Goal: Task Accomplishment & Management: Complete application form

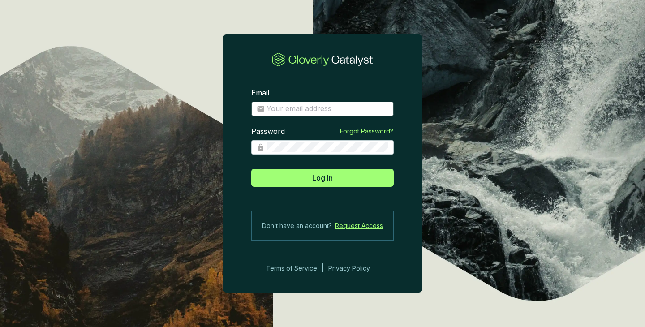
click at [347, 102] on span at bounding box center [322, 109] width 142 height 14
click at [327, 107] on input "Email" at bounding box center [328, 109] width 122 height 10
type input "[PERSON_NAME][EMAIL_ADDRESS][DOMAIN_NAME]"
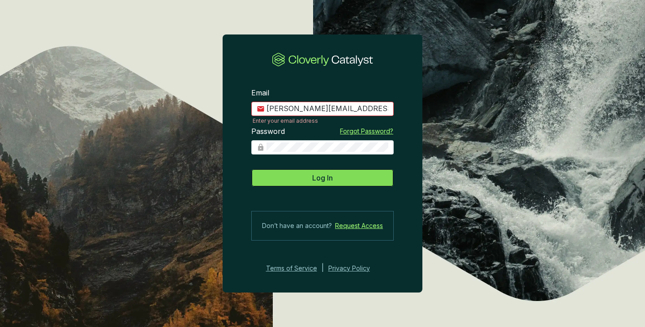
click at [321, 176] on span "Log In" at bounding box center [322, 177] width 21 height 11
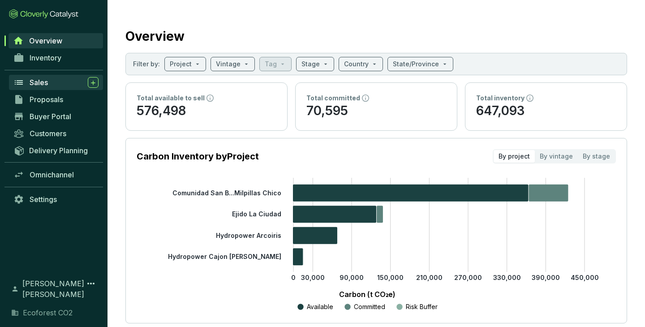
click at [37, 82] on span "Sales" at bounding box center [39, 82] width 18 height 9
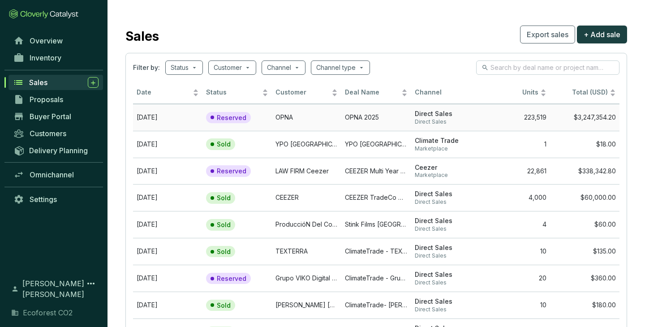
click at [303, 113] on td "OPNA" at bounding box center [306, 117] width 69 height 27
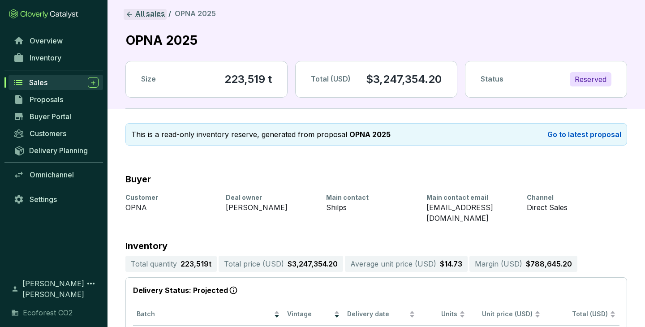
click at [148, 19] on link "All sales" at bounding box center [145, 14] width 43 height 11
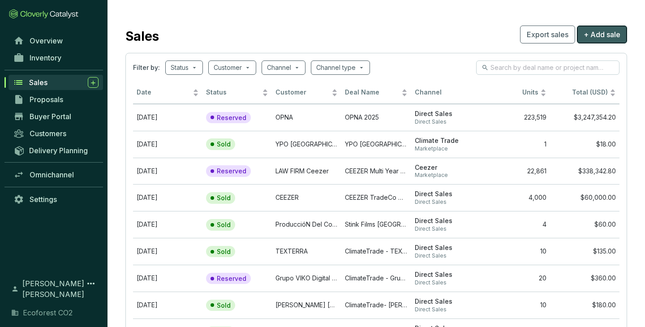
click at [594, 34] on span "+ Add sale" at bounding box center [602, 34] width 37 height 11
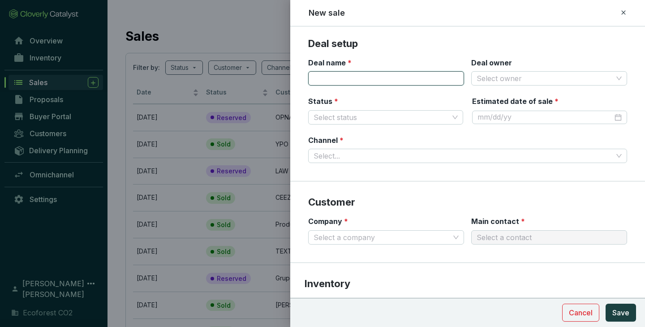
click at [396, 82] on input "Deal name *" at bounding box center [386, 78] width 156 height 14
type input "Climate Trade - YPO"
click at [532, 81] on input "Deal owner" at bounding box center [545, 78] width 136 height 13
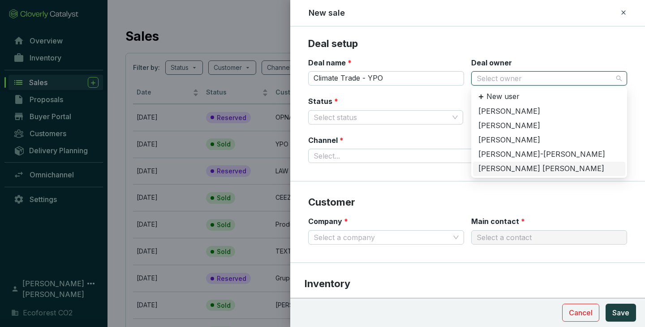
click at [512, 168] on div "[PERSON_NAME] [PERSON_NAME]" at bounding box center [549, 169] width 142 height 10
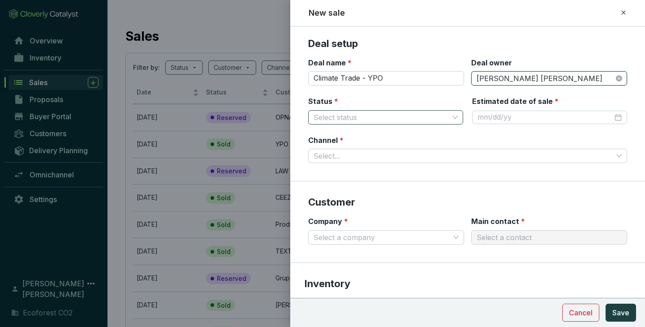
click at [409, 115] on input "Status *" at bounding box center [381, 117] width 135 height 13
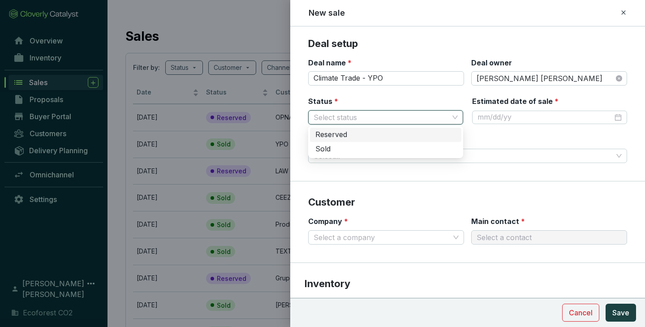
click at [340, 138] on div "Reserved" at bounding box center [385, 135] width 141 height 10
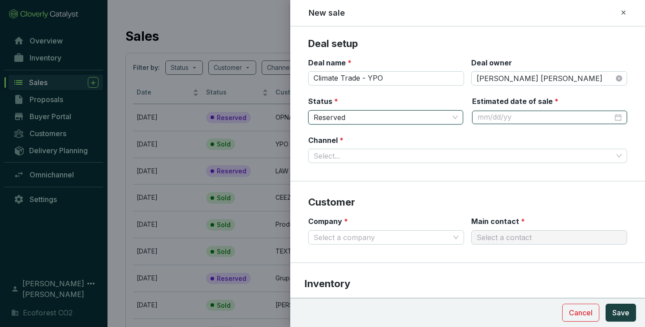
click at [503, 116] on input "Estimated date of sale *" at bounding box center [545, 117] width 135 height 10
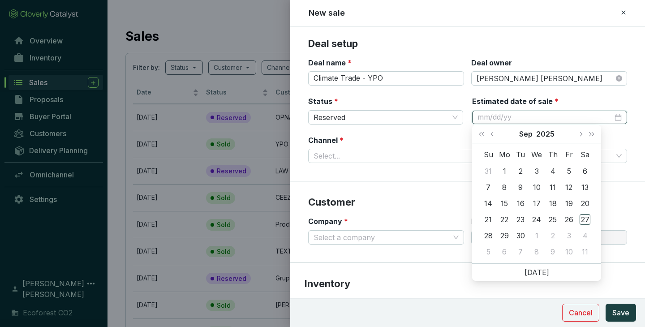
type input "[DATE]"
click at [568, 220] on div "26" at bounding box center [569, 219] width 11 height 11
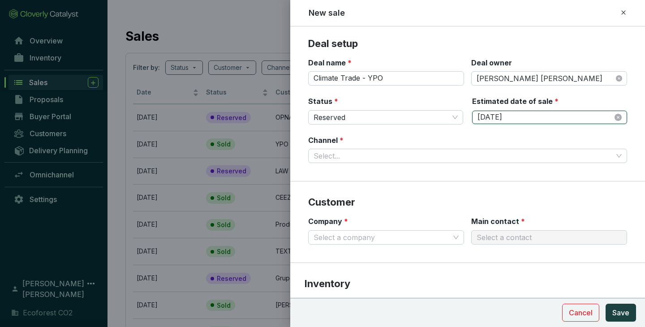
click at [608, 115] on input "[DATE]" at bounding box center [545, 117] width 135 height 10
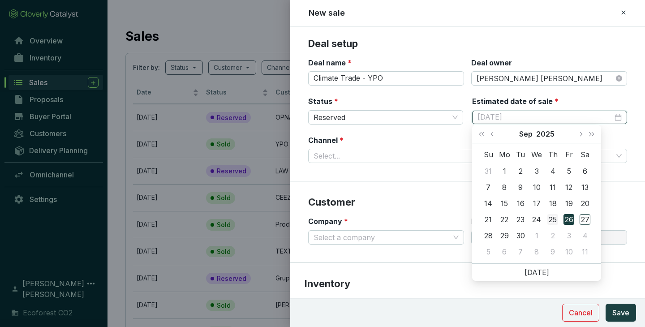
type input "[DATE]"
click at [552, 215] on div "25" at bounding box center [552, 219] width 11 height 11
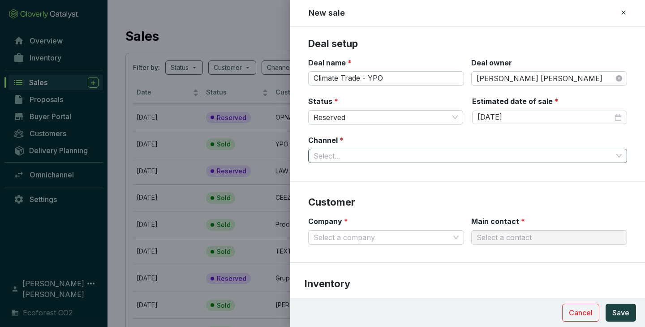
click at [386, 155] on input "Channel *" at bounding box center [463, 155] width 299 height 13
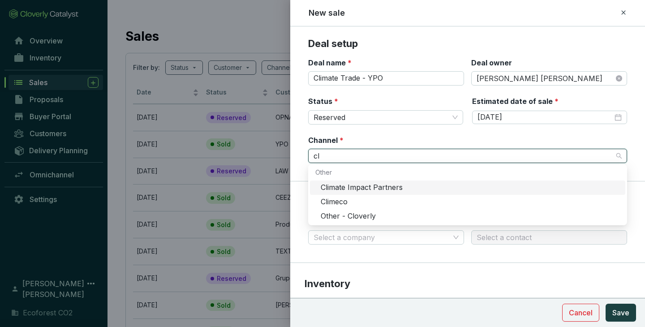
type input "c"
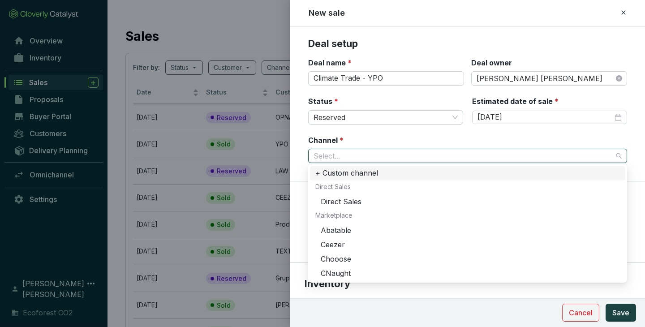
click at [357, 171] on div "+ Custom channel" at bounding box center [467, 173] width 305 height 10
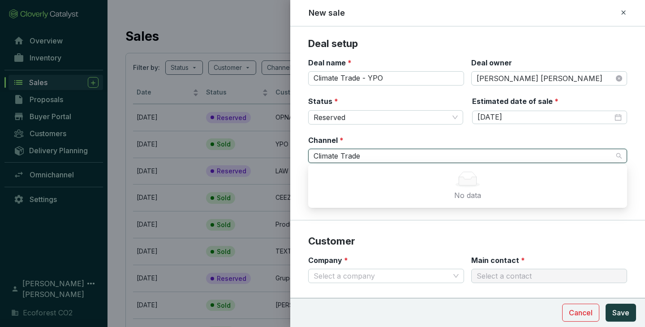
type input "Climate Trade"
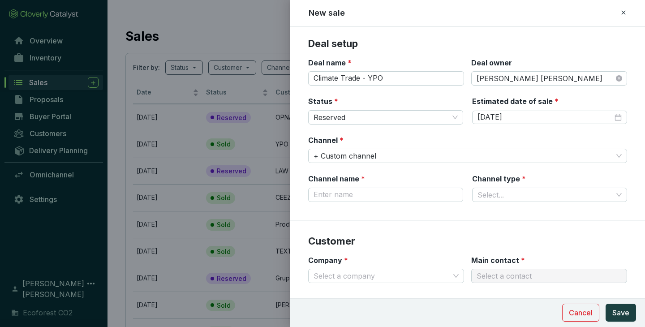
click at [399, 143] on div "Channel * + Custom channel" at bounding box center [467, 149] width 319 height 28
click at [378, 155] on span "+ Custom channel" at bounding box center [468, 155] width 308 height 13
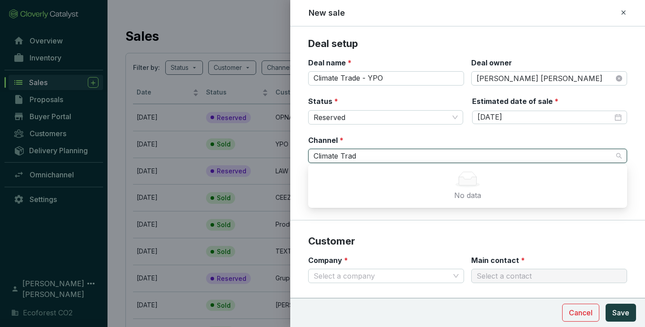
type input "Climate Trade"
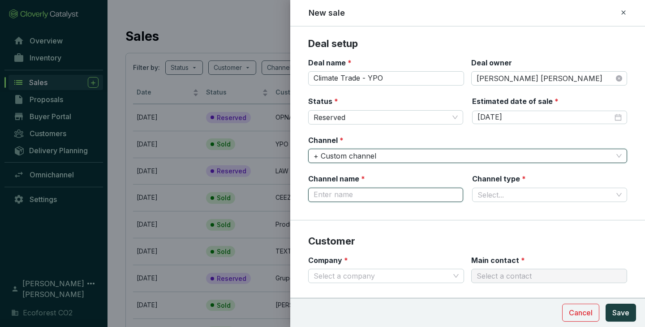
click at [349, 198] on input "Channel name *" at bounding box center [385, 195] width 155 height 14
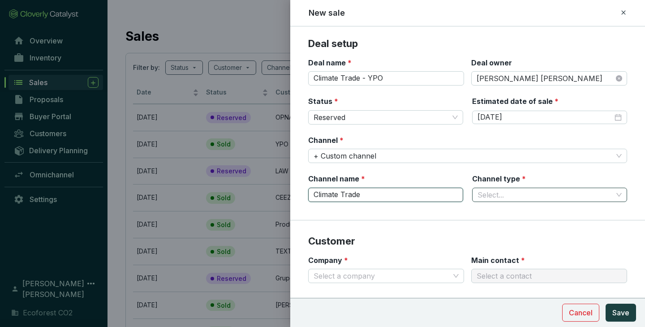
type input "Climate Trade"
click at [594, 190] on input "Channel type *" at bounding box center [545, 194] width 135 height 13
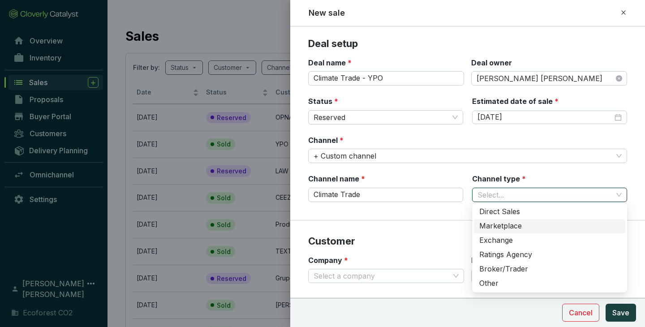
click at [512, 225] on div "Marketplace" at bounding box center [549, 226] width 141 height 10
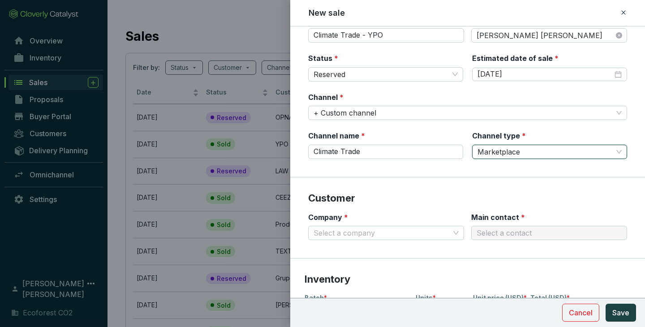
scroll to position [47, 0]
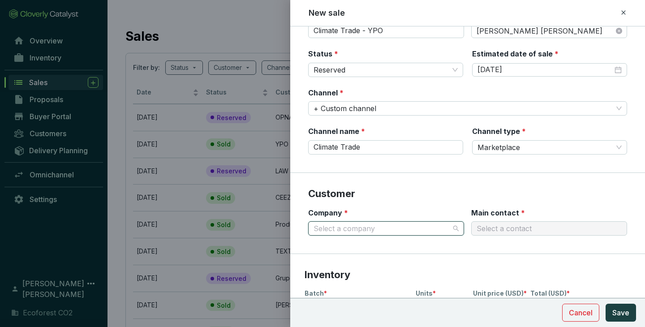
click at [421, 222] on input "Company *" at bounding box center [382, 228] width 136 height 13
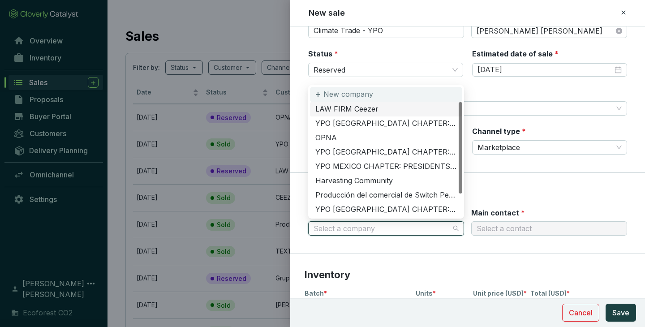
click at [345, 93] on p "New company" at bounding box center [348, 95] width 50 height 10
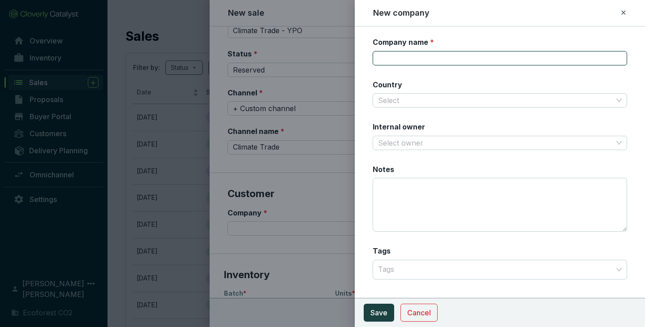
click at [431, 63] on input "Company name *" at bounding box center [500, 58] width 254 height 14
type input "YPO [GEOGRAPHIC_DATA] CHAPTER: DINE AROUND"
click at [467, 106] on input "Country" at bounding box center [495, 100] width 235 height 13
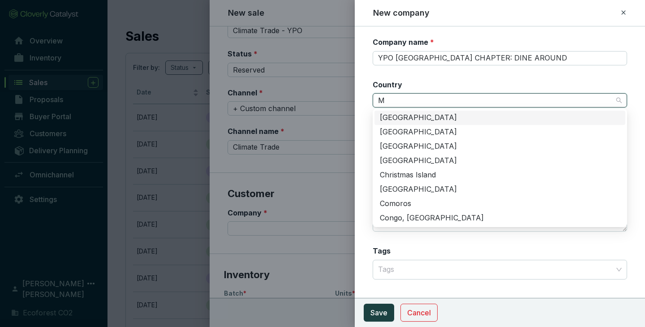
type input "M"
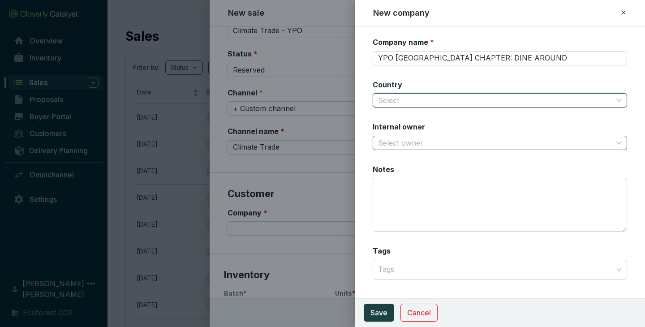
click at [444, 148] on input "Internal owner" at bounding box center [495, 142] width 235 height 13
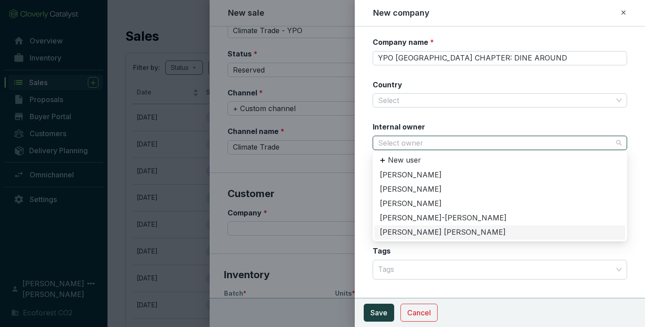
click at [423, 226] on div "[PERSON_NAME] [PERSON_NAME]" at bounding box center [500, 232] width 251 height 14
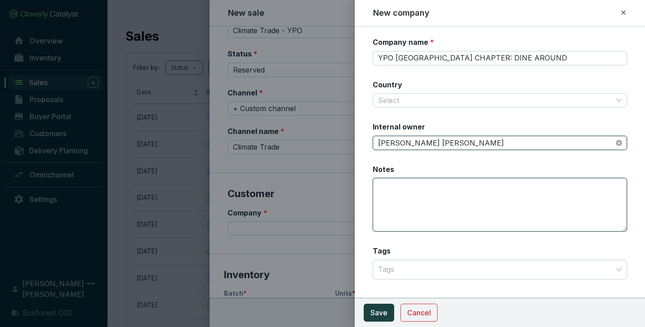
click at [419, 201] on textarea "Notes" at bounding box center [500, 205] width 254 height 54
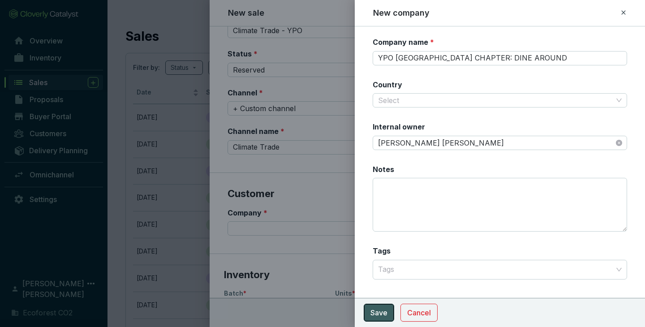
click at [374, 309] on span "Save" at bounding box center [378, 312] width 17 height 11
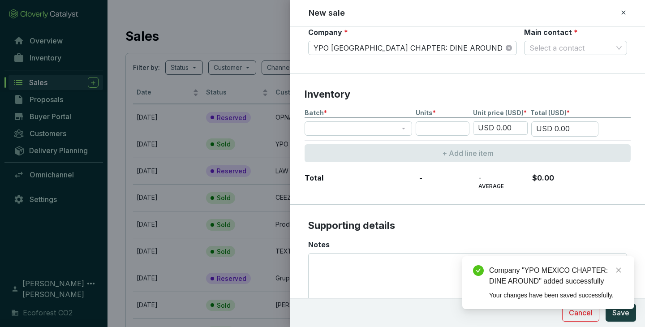
scroll to position [231, 0]
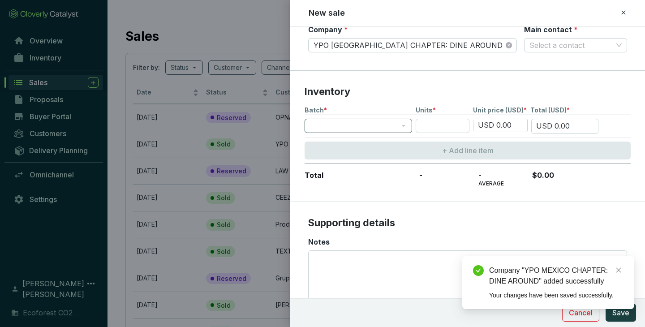
click at [390, 126] on span at bounding box center [358, 125] width 97 height 13
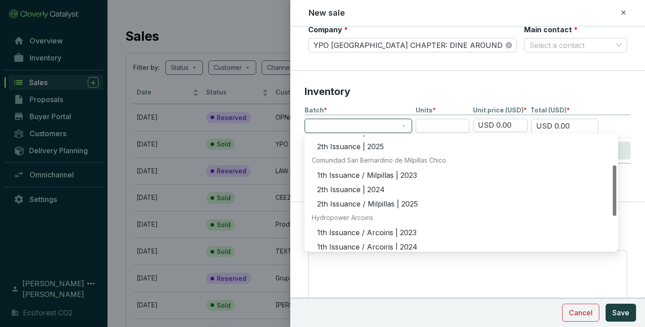
scroll to position [69, 0]
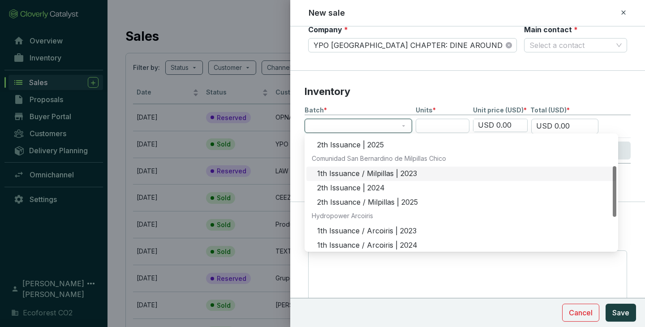
click at [360, 176] on div "1th Issuance / Milpillas | 2023" at bounding box center [464, 174] width 294 height 10
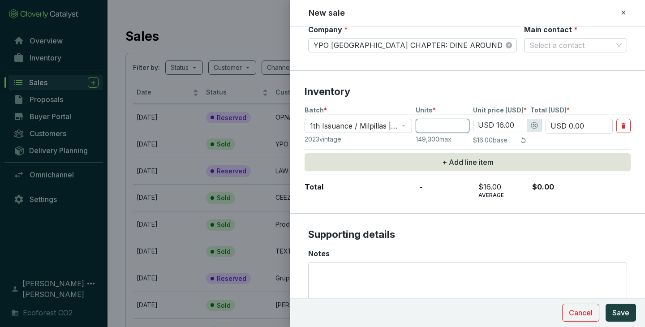
click at [434, 127] on input "number" at bounding box center [443, 126] width 54 height 14
type input "1"
type input "USD 16.00"
type input "1"
click at [460, 91] on p "Inventory" at bounding box center [468, 91] width 326 height 13
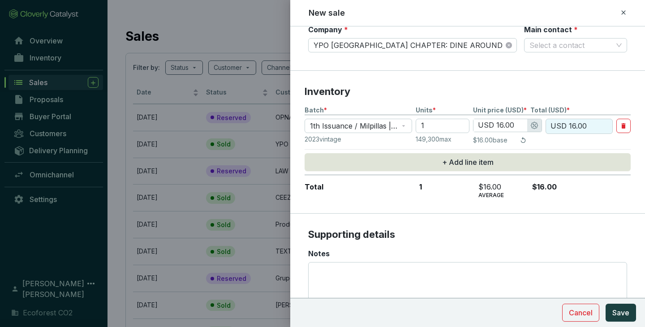
click at [500, 124] on input "USD 16.00" at bounding box center [501, 125] width 54 height 13
type input "USD 1.00"
type input "USD 18.00"
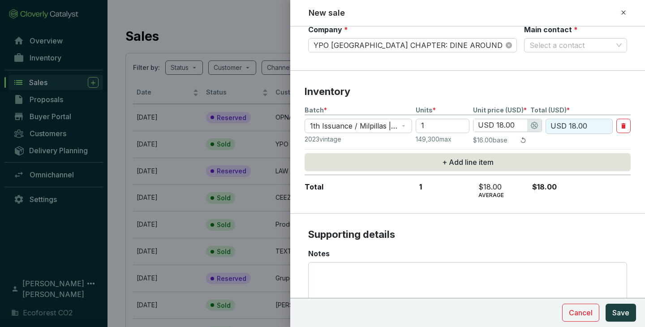
type input "USD 18.00"
click at [589, 80] on section "Inventory Batch * Units * Unit price (USD) * Total (USD) * 1th Issuance / Milpi…" at bounding box center [467, 142] width 355 height 143
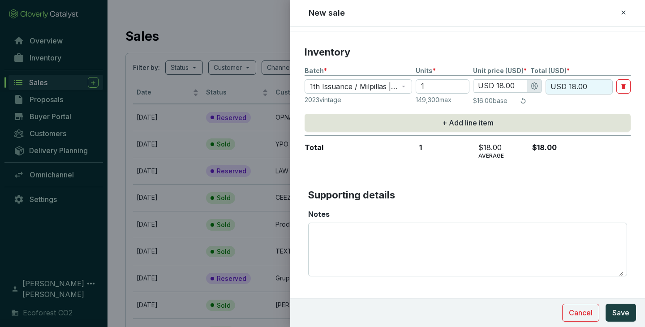
scroll to position [283, 0]
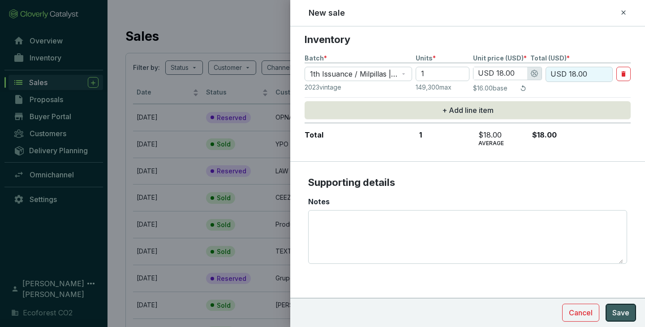
click at [618, 309] on span "Save" at bounding box center [620, 312] width 17 height 11
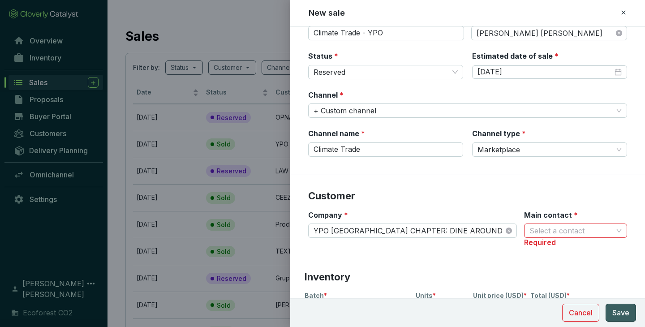
scroll to position [50, 0]
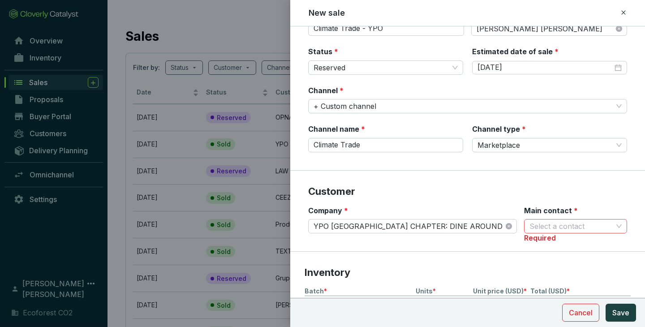
click at [608, 224] on input "Main contact *" at bounding box center [571, 226] width 83 height 13
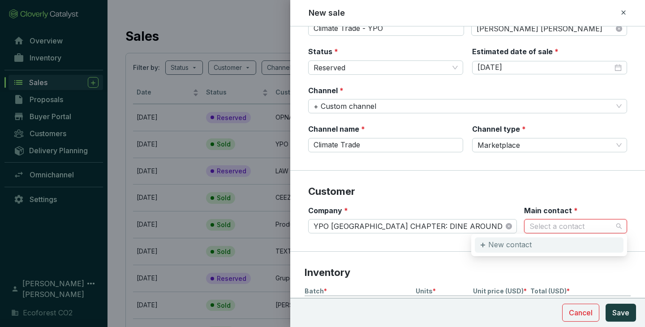
click at [568, 247] on div "New contact" at bounding box center [549, 244] width 149 height 15
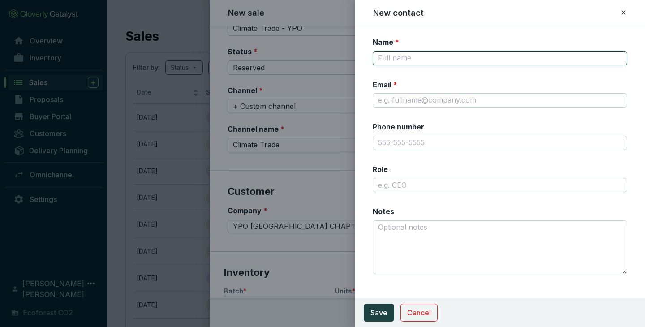
click at [447, 59] on input "Name *" at bounding box center [500, 58] width 254 height 14
type input "[PERSON_NAME]"
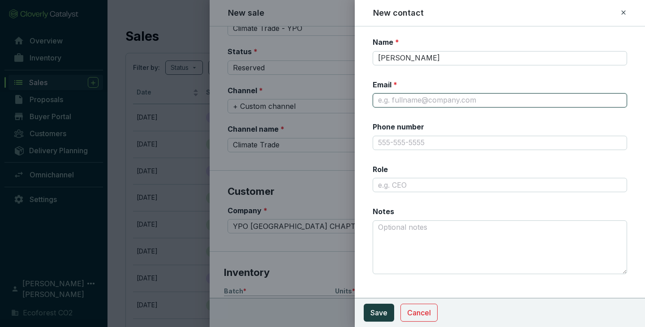
click at [436, 98] on input "Email *" at bounding box center [500, 100] width 254 height 14
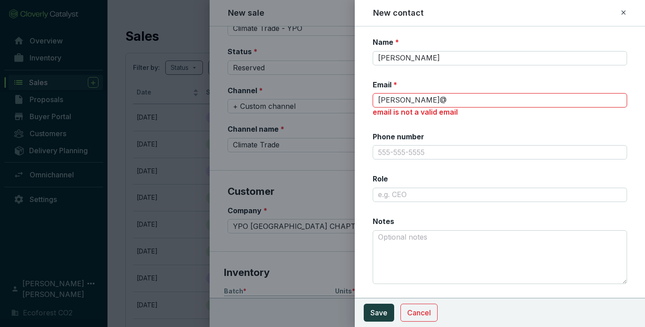
type input "[PERSON_NAME][EMAIL_ADDRESS][DOMAIN_NAME]"
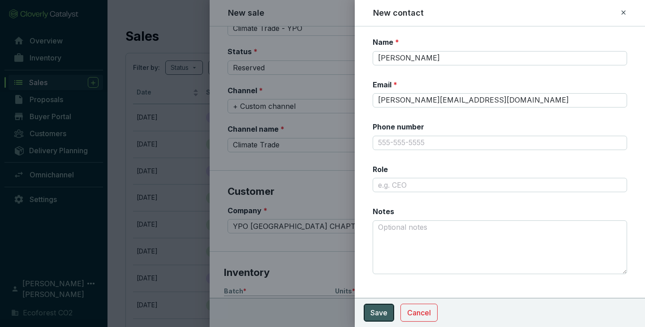
click at [386, 311] on span "Save" at bounding box center [378, 312] width 17 height 11
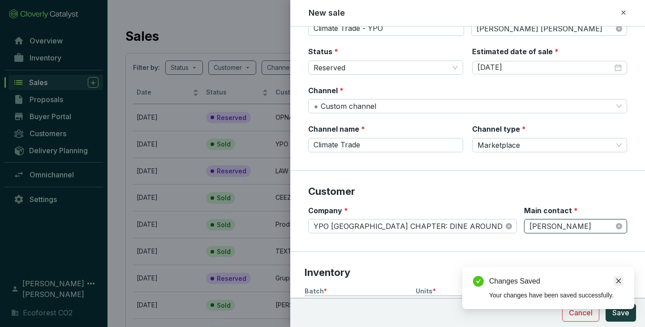
click at [614, 276] on link "Close" at bounding box center [619, 281] width 10 height 10
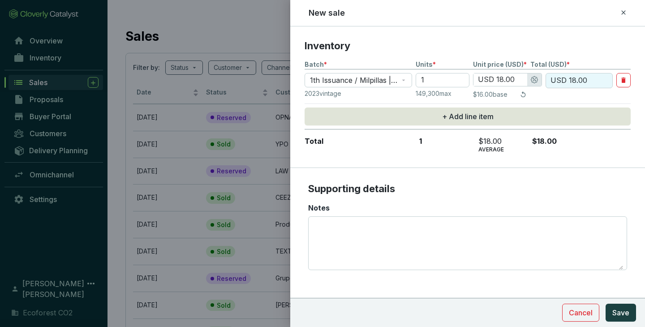
scroll to position [283, 0]
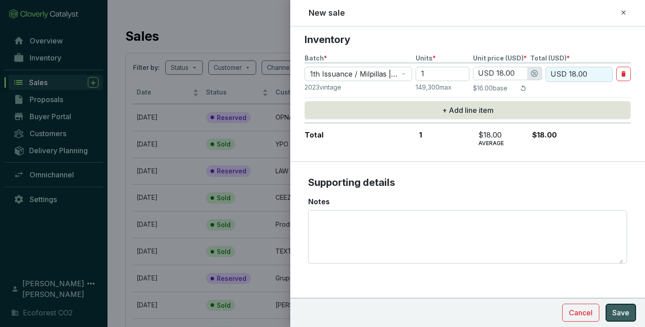
click at [622, 305] on button "Save" at bounding box center [621, 313] width 30 height 18
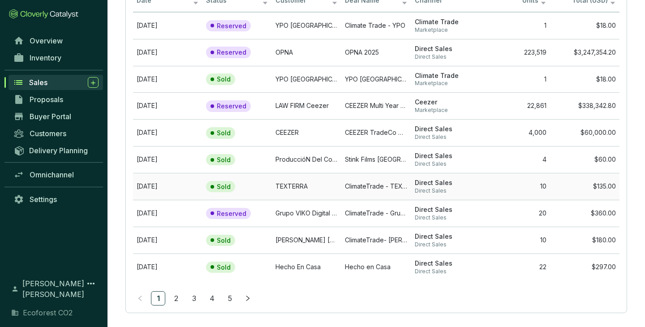
scroll to position [101, 0]
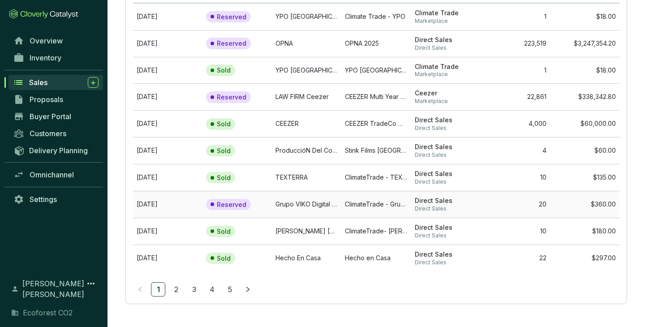
click at [460, 206] on span "Direct Sales" at bounding box center [446, 208] width 62 height 7
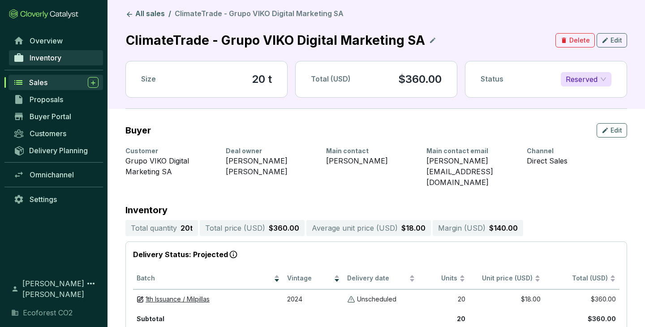
click at [52, 59] on span "Inventory" at bounding box center [46, 57] width 32 height 9
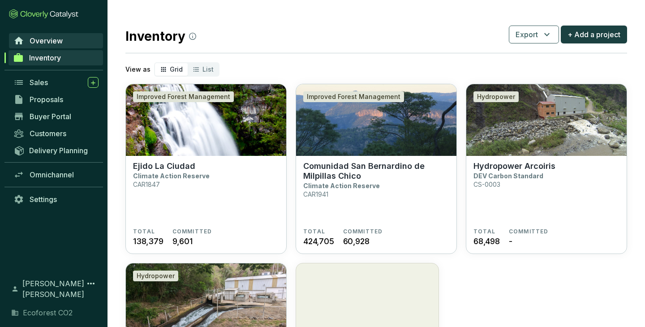
click at [52, 41] on span "Overview" at bounding box center [46, 40] width 33 height 9
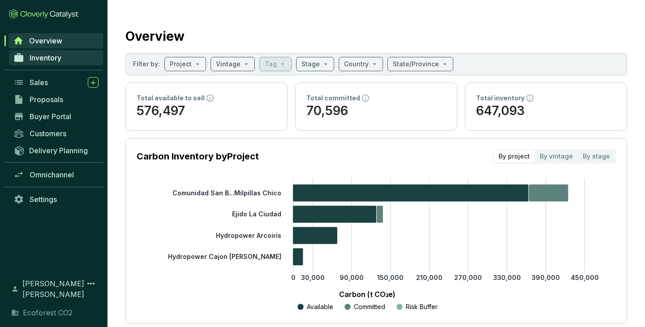
click at [40, 65] on link "Inventory" at bounding box center [56, 57] width 94 height 15
